Goal: Find specific page/section: Find specific page/section

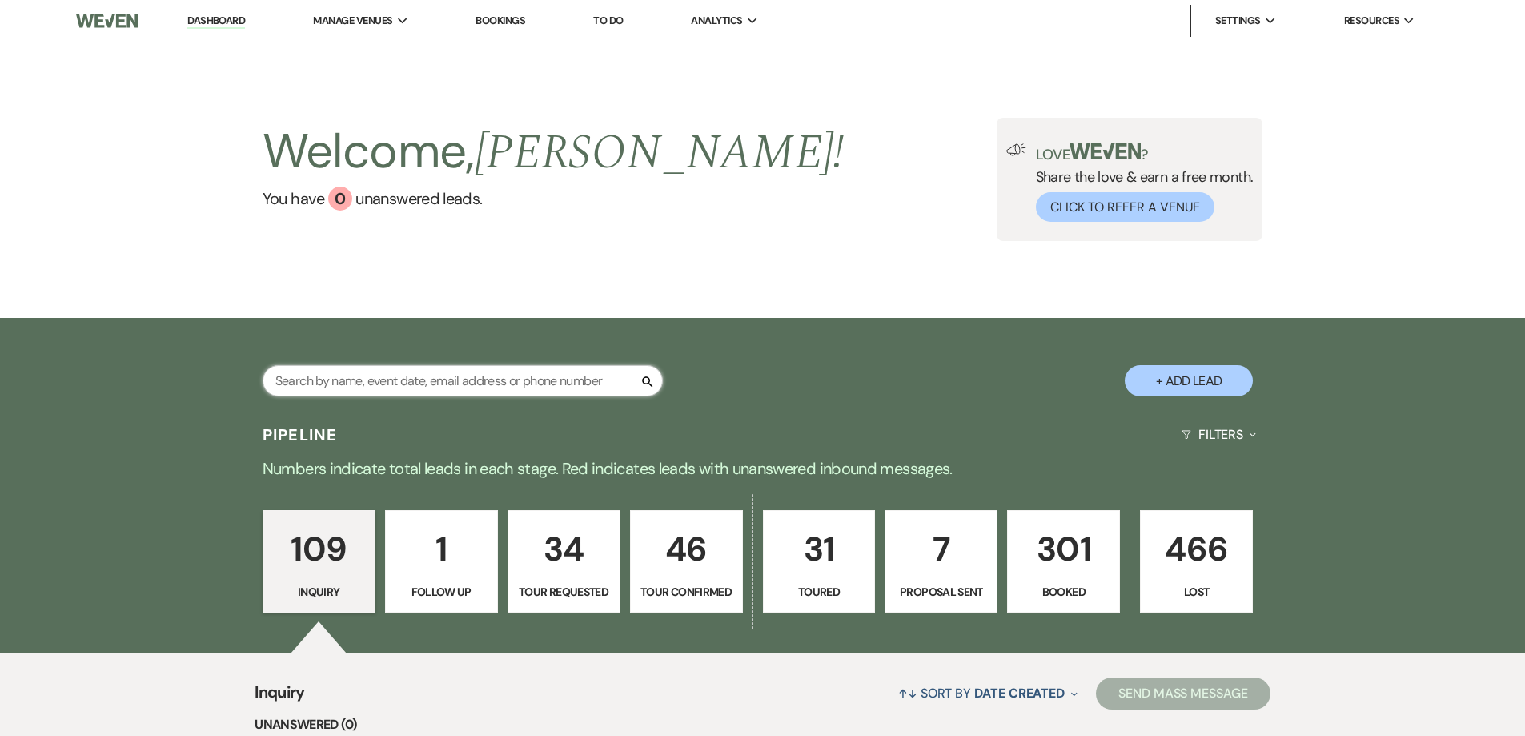
scroll to position [159, 0]
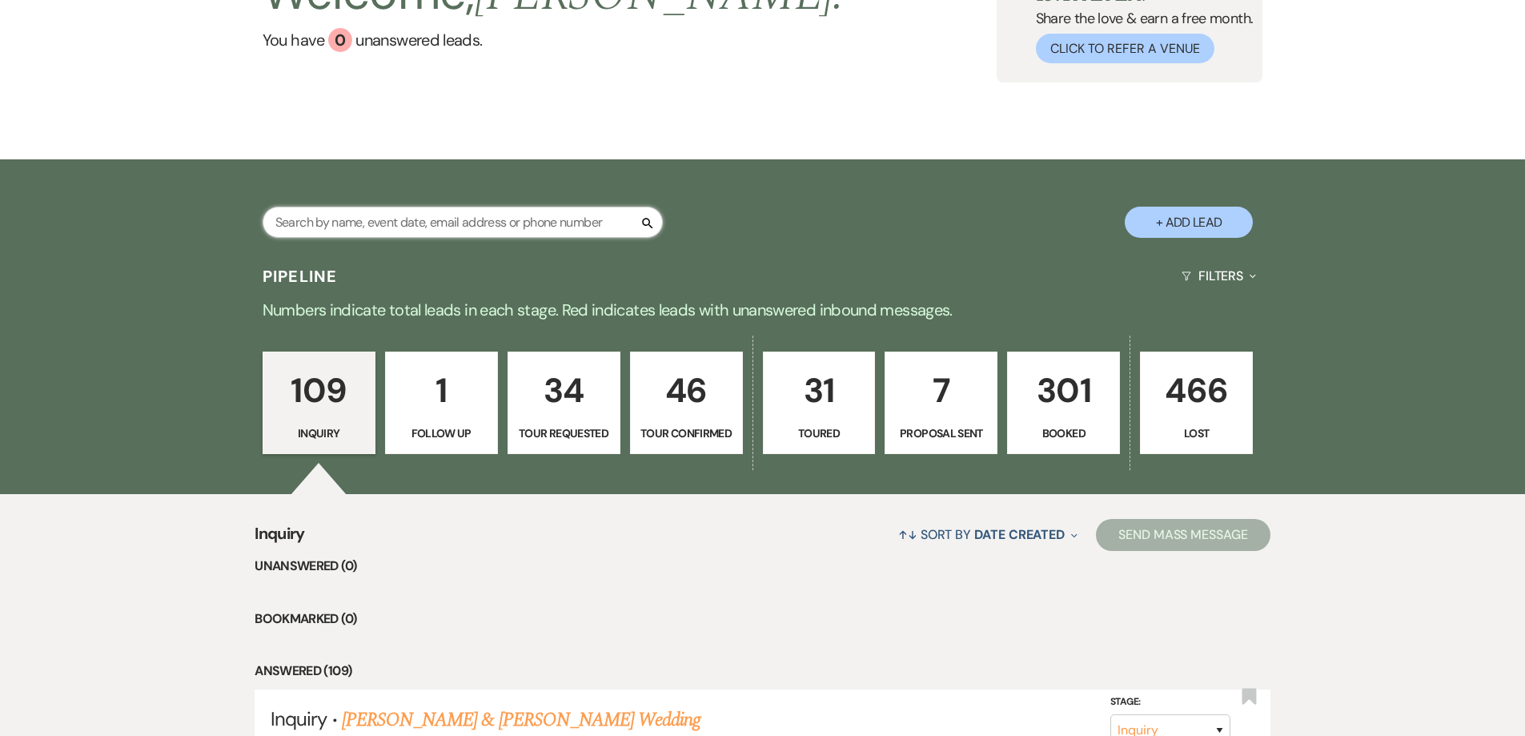
click at [410, 219] on input "text" at bounding box center [463, 222] width 400 height 31
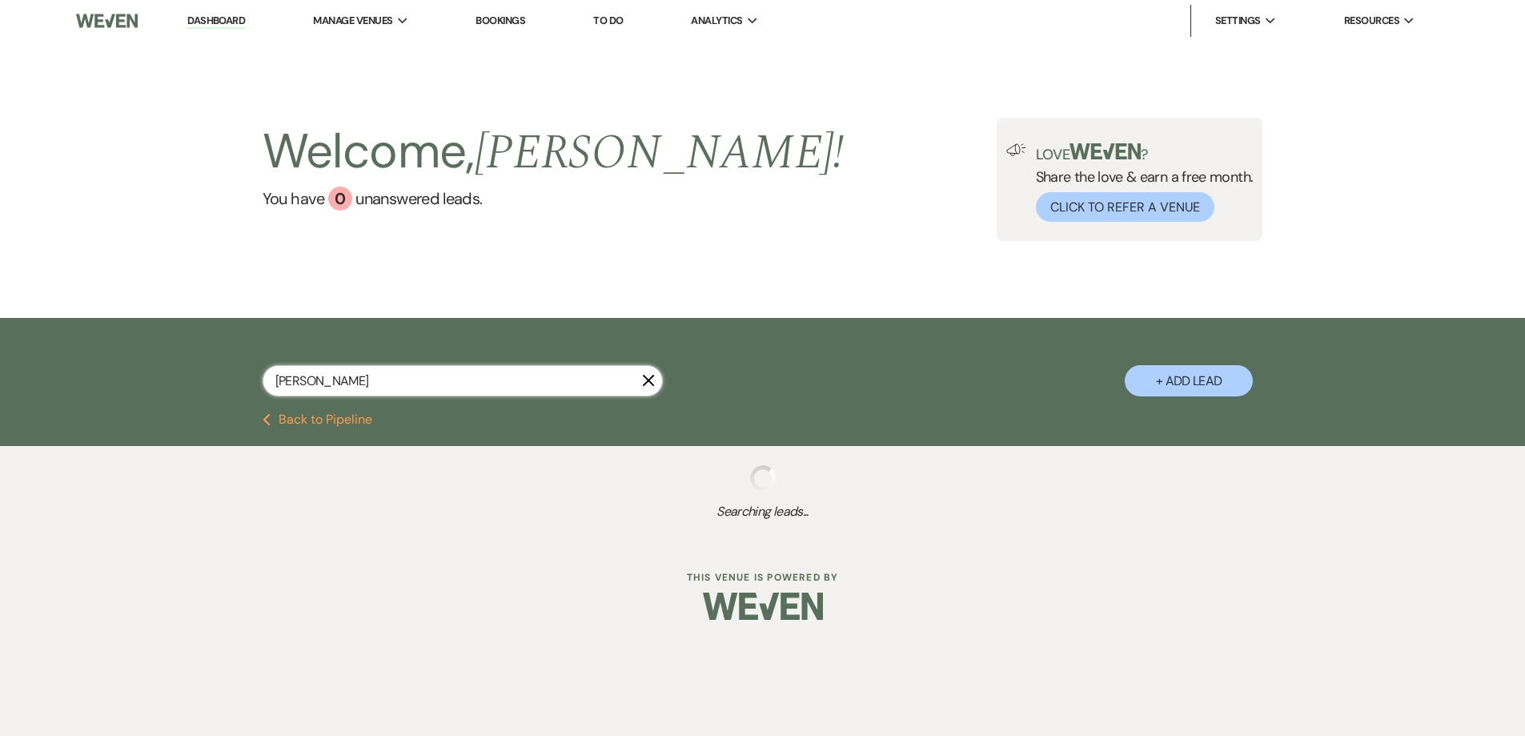
type input "[PERSON_NAME]"
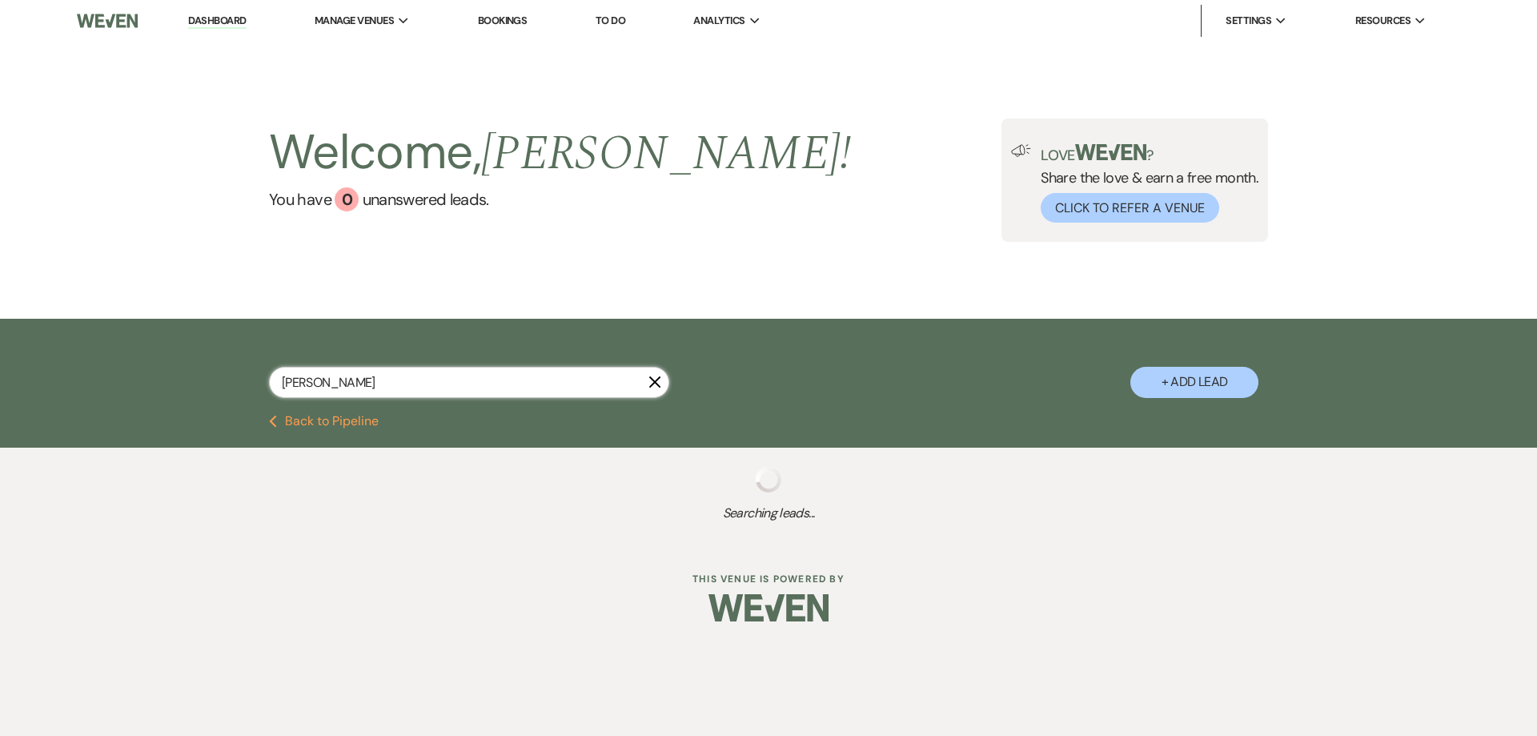
select select "8"
select select "5"
select select "8"
select select "10"
select select "8"
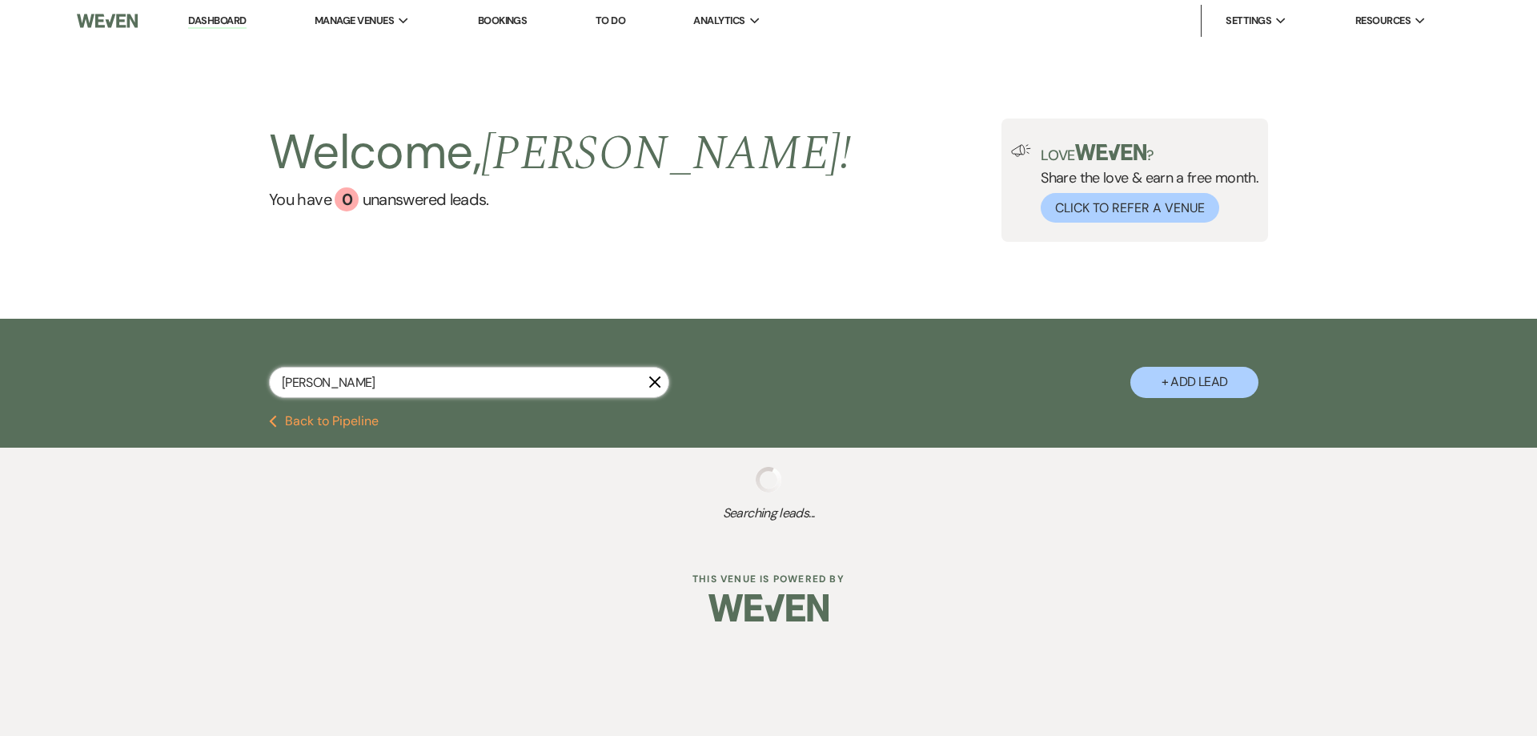
select select "5"
select select "8"
select select "5"
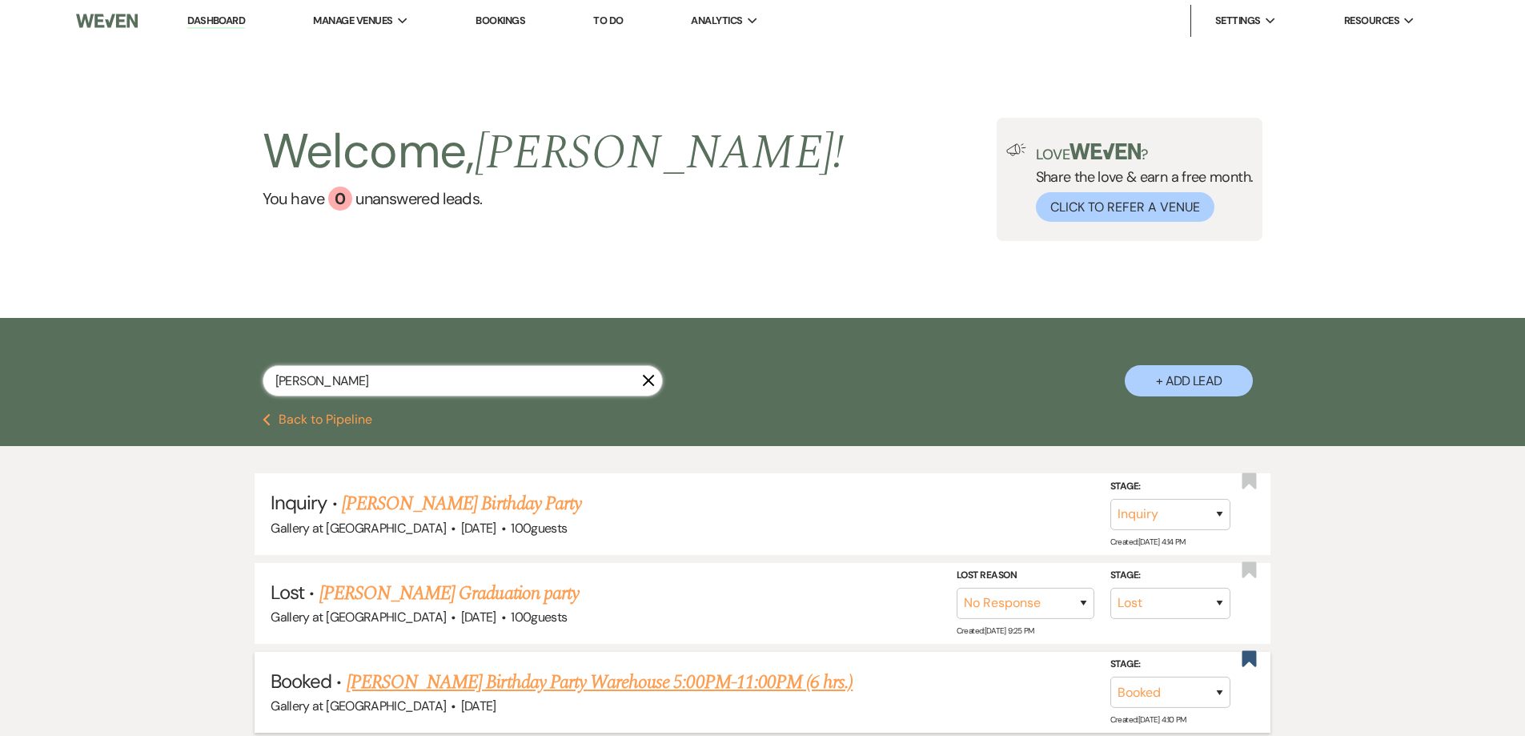
type input "[PERSON_NAME]"
click at [545, 681] on link "[PERSON_NAME] Birthday Party Warehouse 5:00PM-11:00PM (6 hrs.)" at bounding box center [600, 682] width 506 height 29
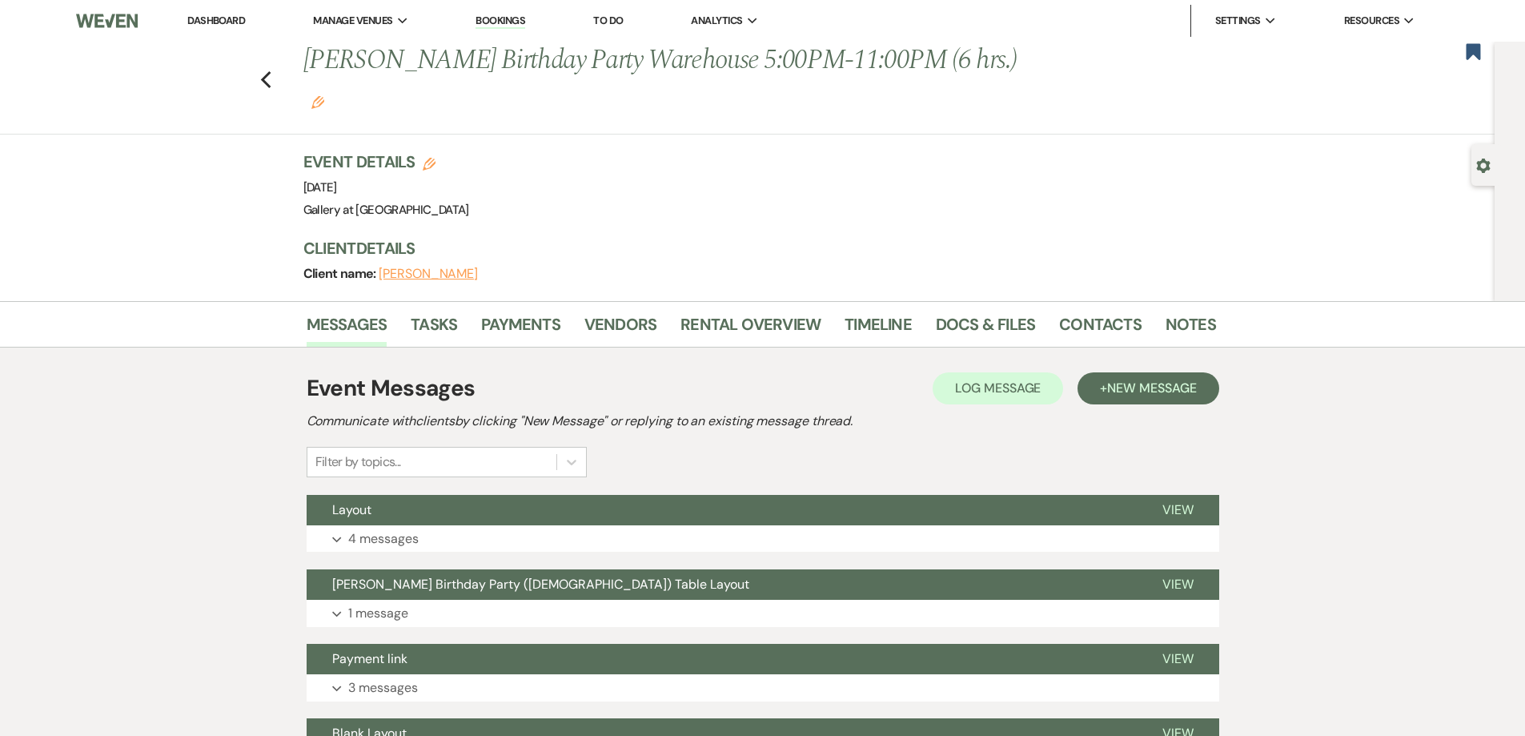
click at [754, 308] on li "Rental Overview" at bounding box center [763, 327] width 164 height 38
click at [751, 311] on link "Rental Overview" at bounding box center [751, 328] width 140 height 35
